Goal: Task Accomplishment & Management: Use online tool/utility

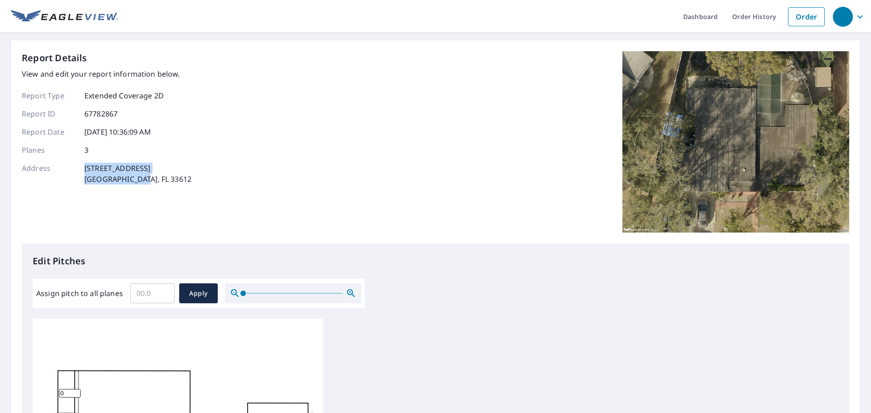
drag, startPoint x: 125, startPoint y: 175, endPoint x: 84, endPoint y: 168, distance: 41.8
click at [84, 168] on div "Address [STREET_ADDRESS]" at bounding box center [107, 174] width 170 height 22
copy p "[STREET_ADDRESS]"
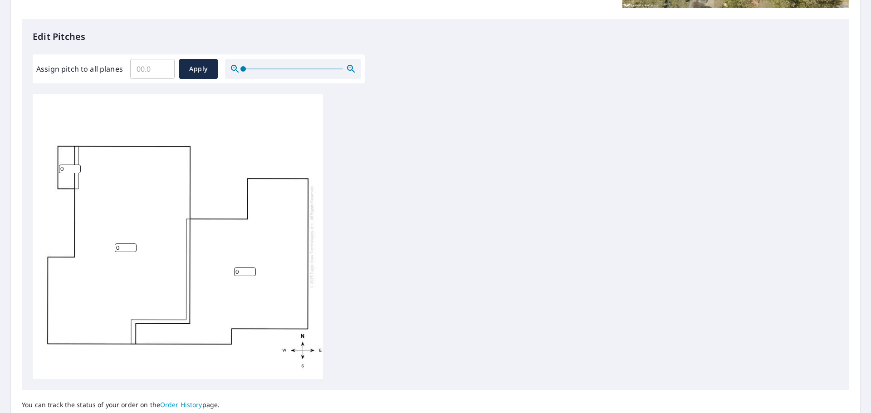
scroll to position [272, 0]
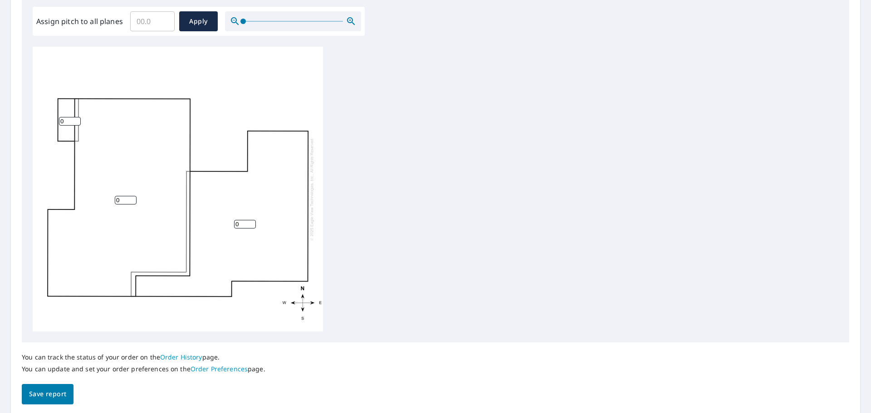
drag, startPoint x: 121, startPoint y: 201, endPoint x: 115, endPoint y: 201, distance: 6.4
click at [115, 201] on input "0" at bounding box center [126, 200] width 22 height 9
type input "2"
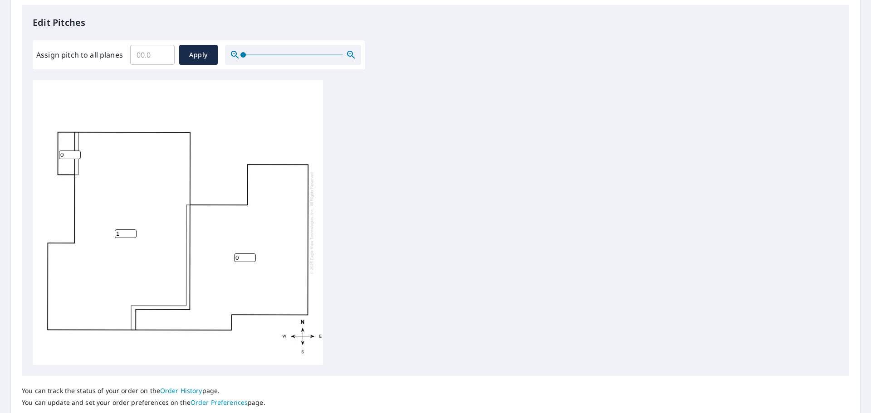
scroll to position [182, 0]
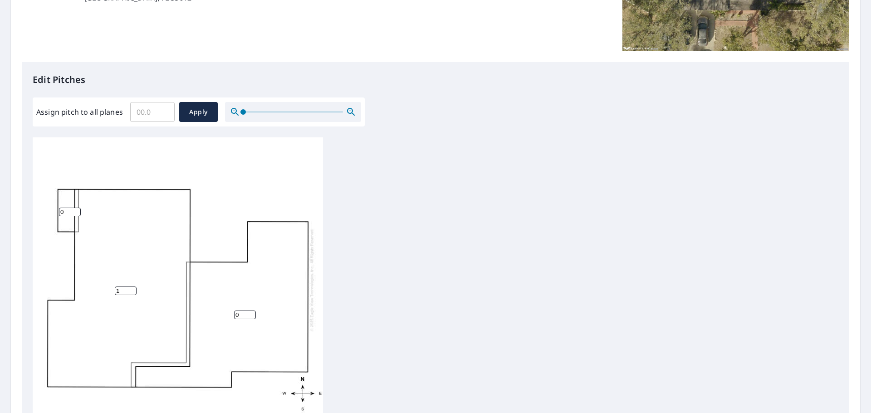
type input "1"
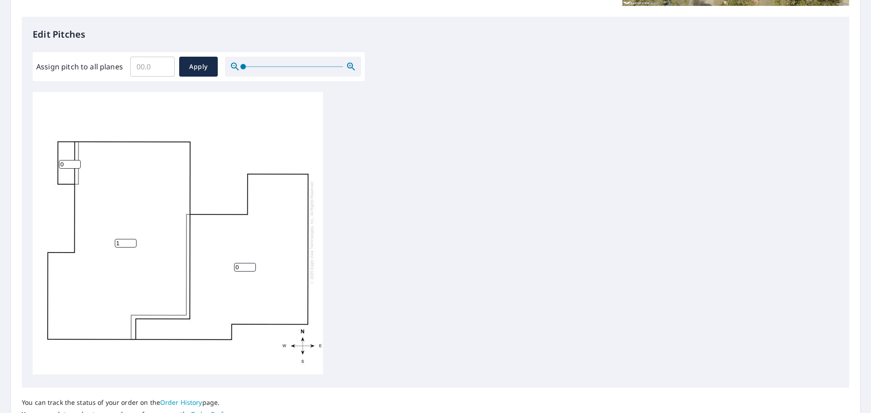
click at [65, 160] on input "0" at bounding box center [70, 164] width 22 height 9
type input "1"
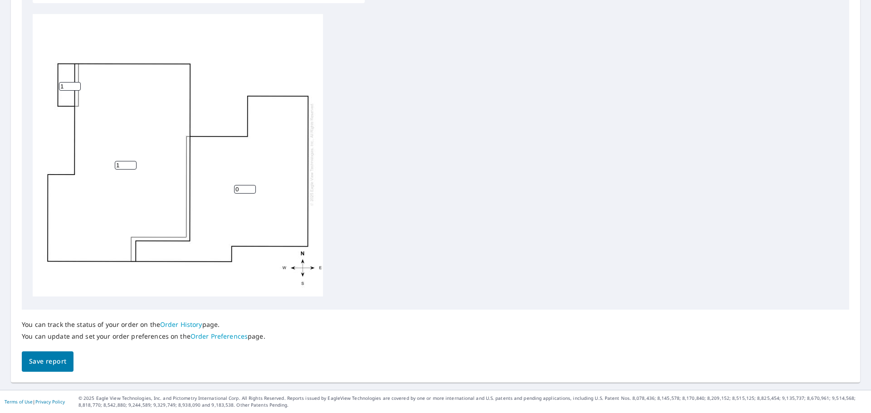
click at [57, 357] on span "Save report" at bounding box center [47, 361] width 37 height 11
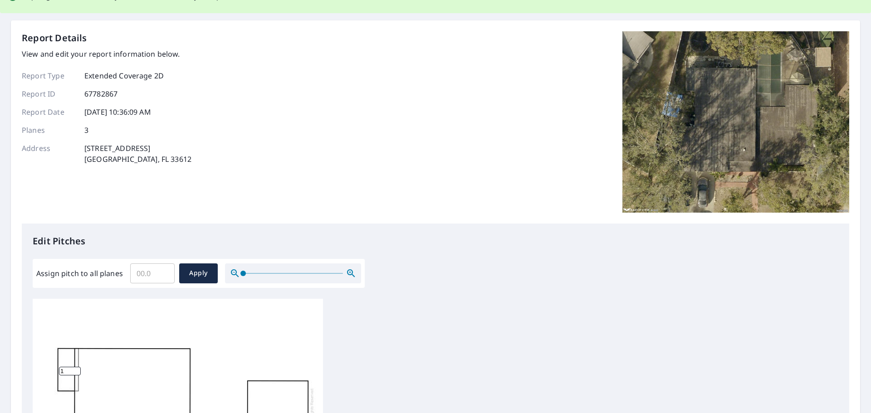
scroll to position [0, 0]
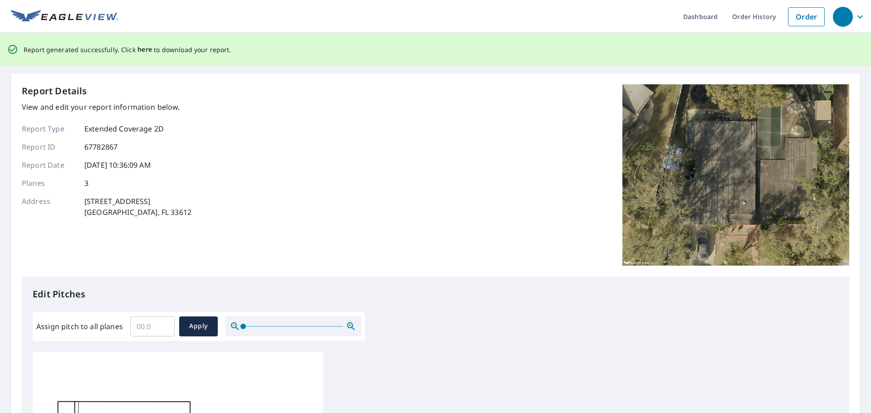
click at [142, 50] on span "here" at bounding box center [144, 49] width 15 height 11
